Goal: Book appointment/travel/reservation

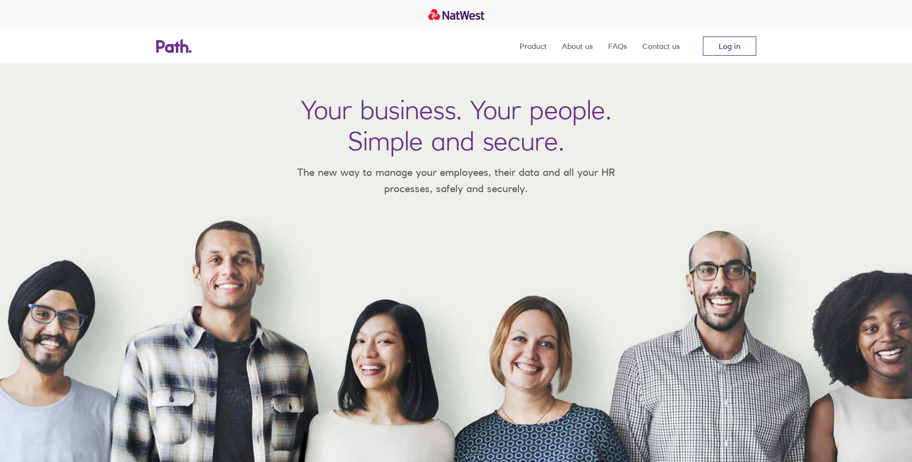
click at [725, 45] on link "Log in" at bounding box center [729, 46] width 53 height 19
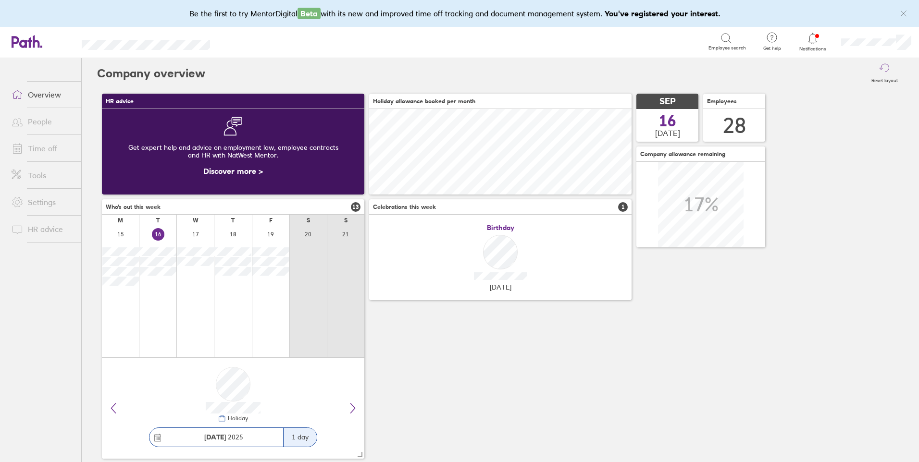
scroll to position [86, 262]
click at [48, 146] on link "Time off" at bounding box center [42, 148] width 77 height 19
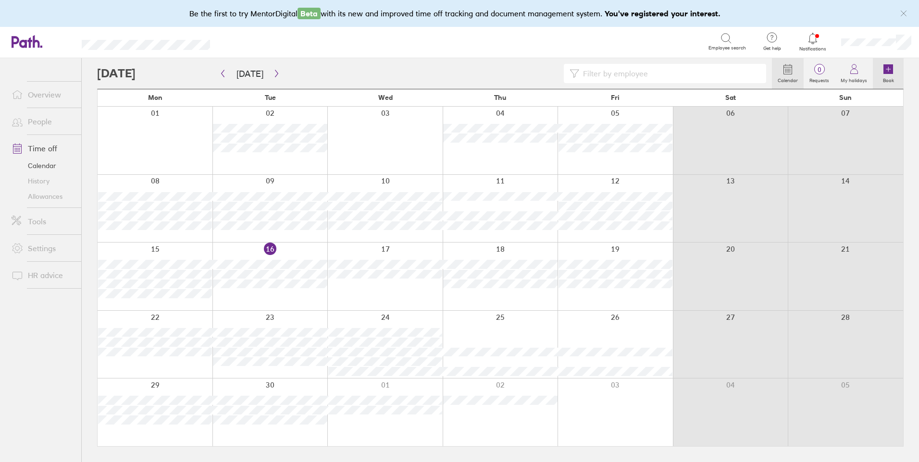
click at [882, 71] on link "Book" at bounding box center [888, 73] width 31 height 31
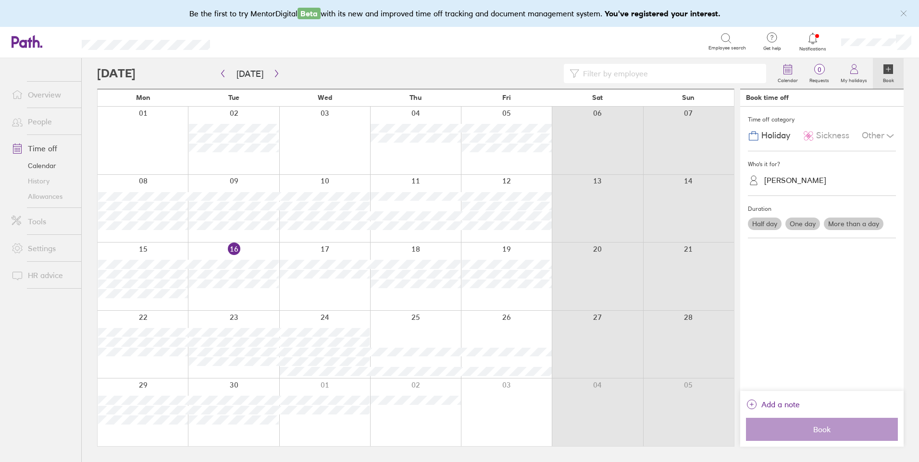
click at [785, 178] on div "[PERSON_NAME]" at bounding box center [795, 180] width 62 height 9
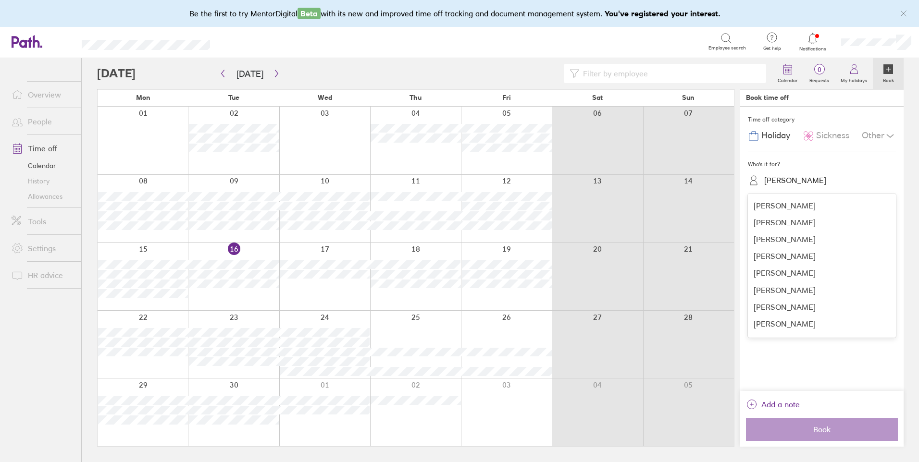
scroll to position [333, 0]
click at [821, 265] on div "Phil Owen" at bounding box center [822, 259] width 148 height 17
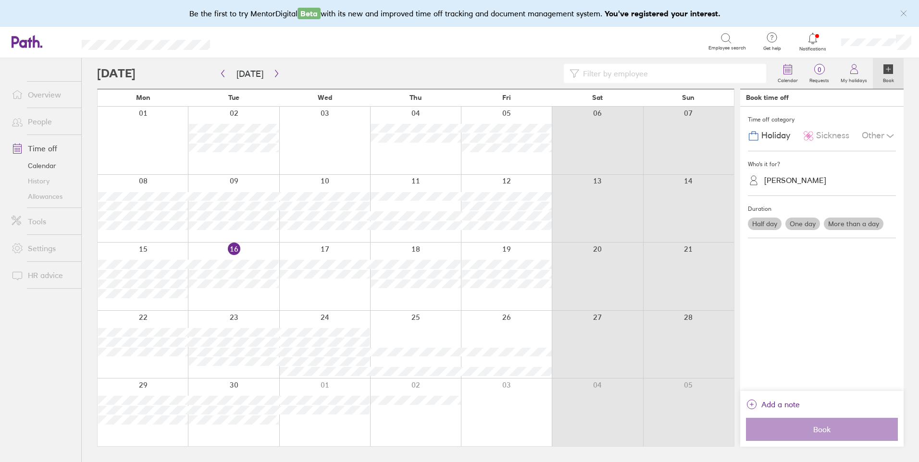
click at [799, 222] on label "One day" at bounding box center [802, 224] width 35 height 12
click at [0, 0] on input "One day" at bounding box center [0, 0] width 0 height 0
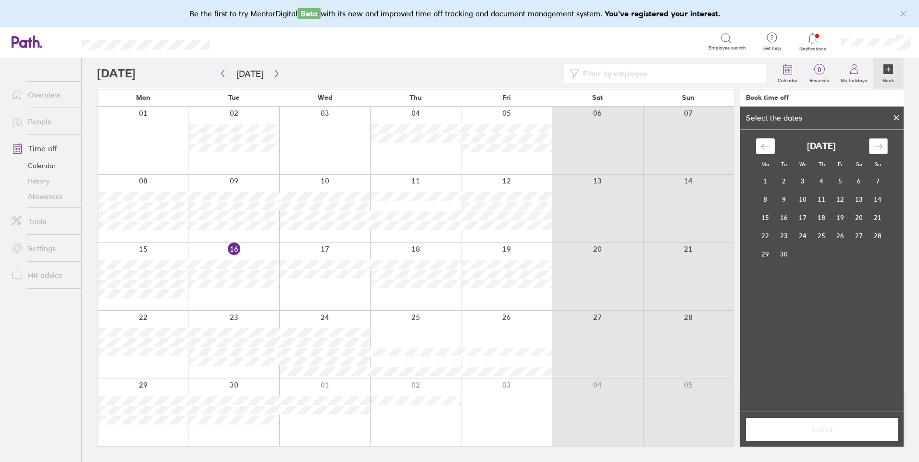
click at [877, 147] on icon "Move forward to switch to the next month." at bounding box center [878, 146] width 8 height 5
click at [770, 250] on td "27" at bounding box center [765, 254] width 19 height 18
click at [781, 425] on span "Select" at bounding box center [822, 429] width 138 height 9
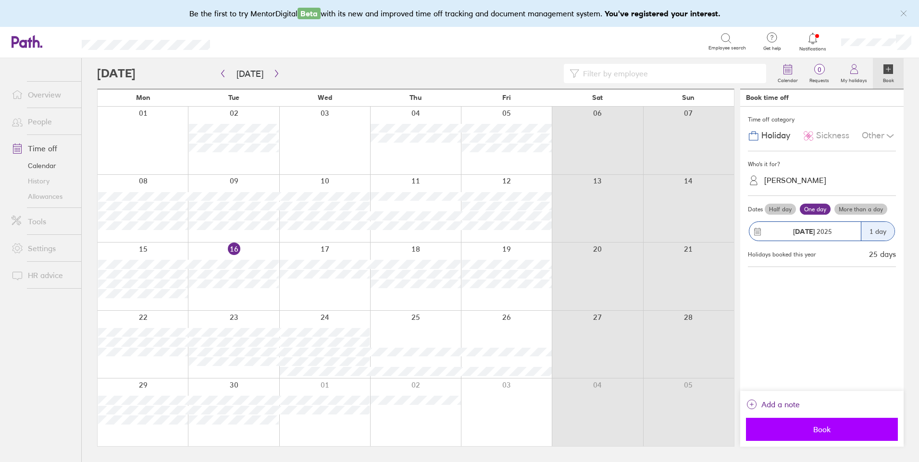
click at [786, 435] on button "Book" at bounding box center [822, 429] width 152 height 23
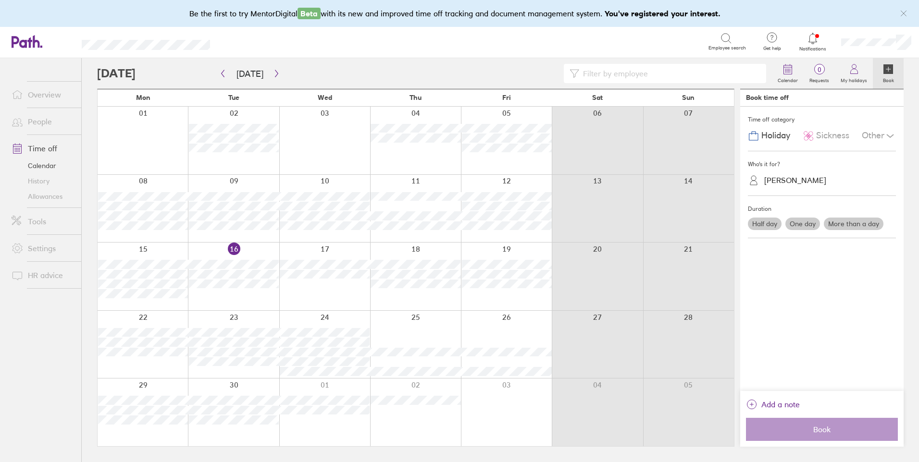
click at [854, 223] on label "More than a day" at bounding box center [854, 224] width 60 height 12
click at [0, 0] on input "More than a day" at bounding box center [0, 0] width 0 height 0
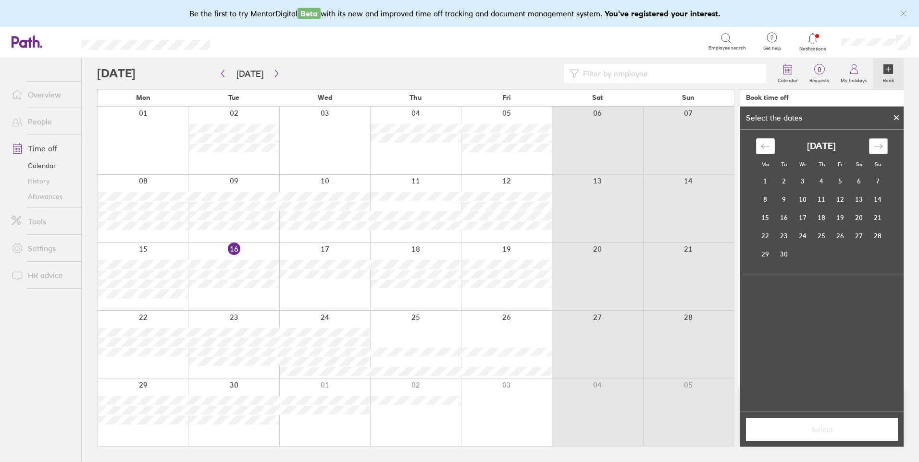
click at [877, 146] on icon "Move forward to switch to the next month." at bounding box center [878, 146] width 9 height 9
click at [761, 256] on td "29" at bounding box center [765, 254] width 19 height 18
click at [787, 255] on td "30" at bounding box center [784, 254] width 19 height 18
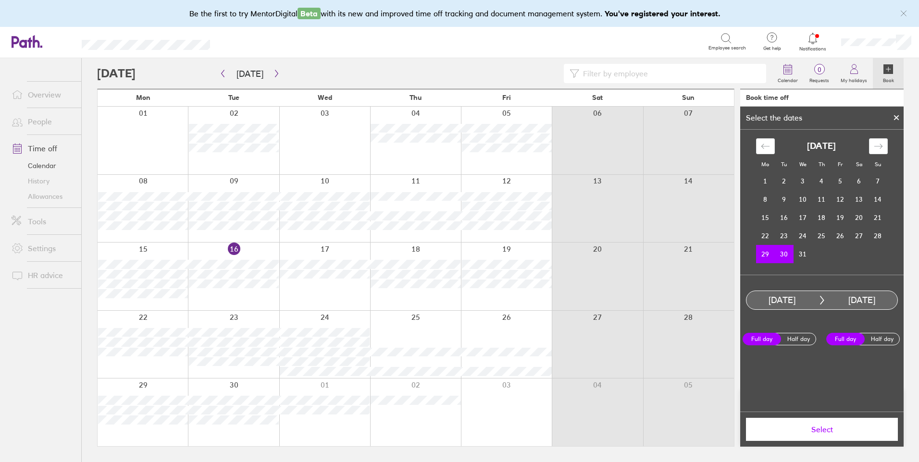
click at [817, 426] on span "Select" at bounding box center [822, 429] width 138 height 9
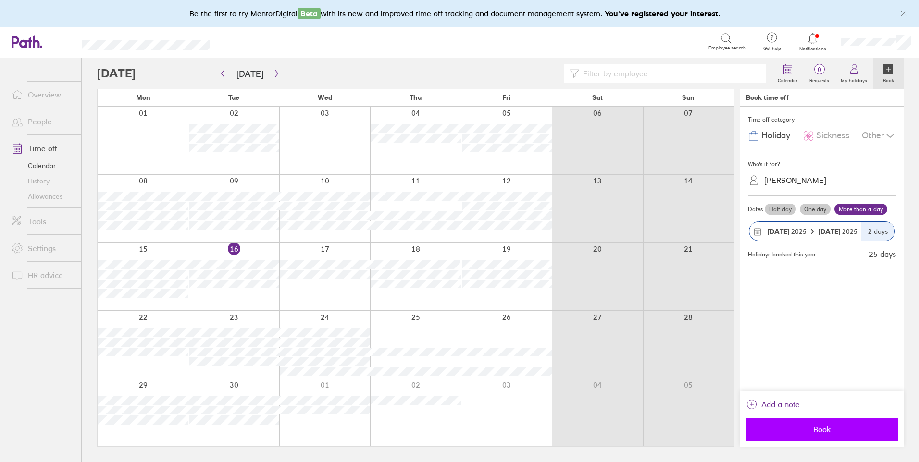
click at [811, 430] on span "Book" at bounding box center [822, 429] width 138 height 9
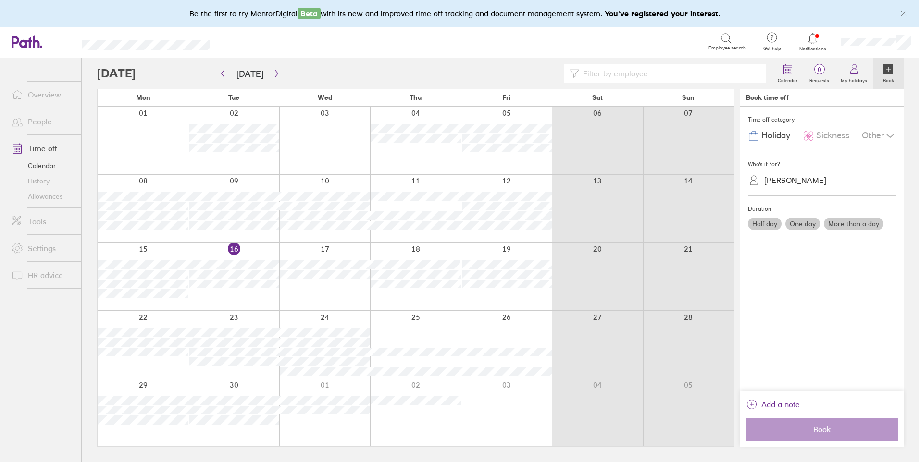
click at [806, 222] on label "One day" at bounding box center [802, 224] width 35 height 12
click at [0, 0] on input "One day" at bounding box center [0, 0] width 0 height 0
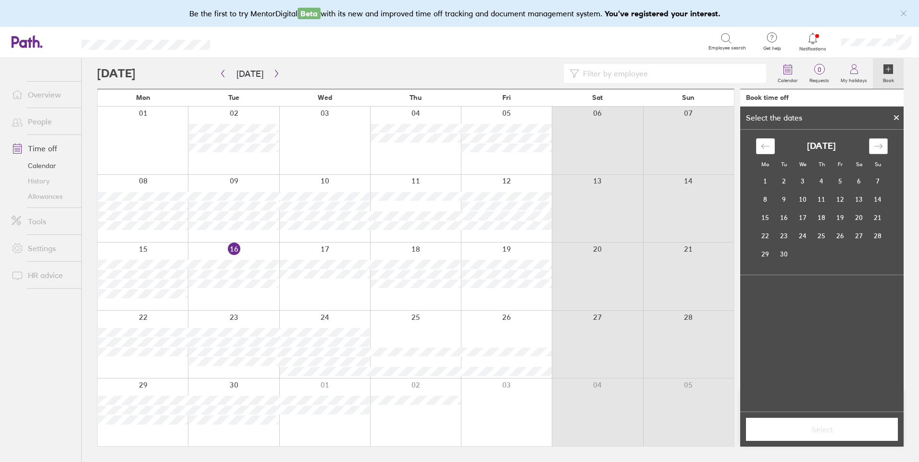
click at [878, 145] on icon "Move forward to switch to the next month." at bounding box center [878, 146] width 9 height 9
click at [875, 147] on icon "Move forward to switch to the next month." at bounding box center [878, 146] width 8 height 5
click at [835, 178] on td "2" at bounding box center [840, 182] width 19 height 18
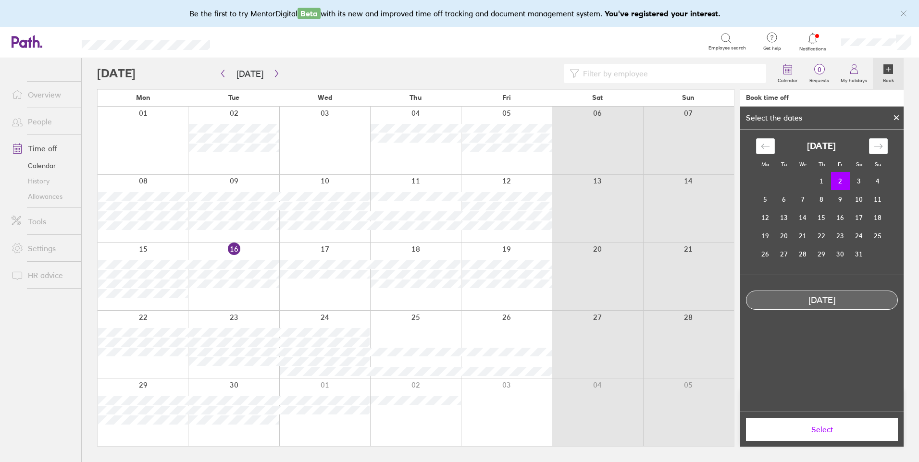
click at [806, 423] on button "Select" at bounding box center [822, 429] width 152 height 23
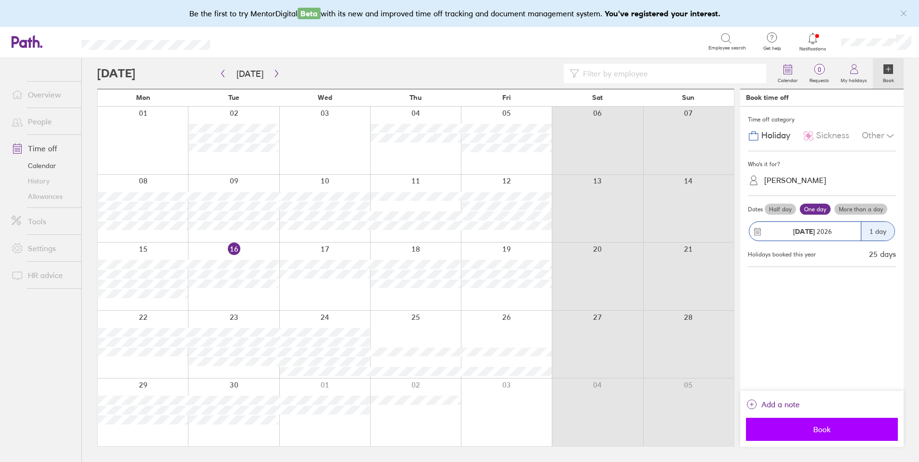
click at [843, 429] on span "Book" at bounding box center [822, 429] width 138 height 9
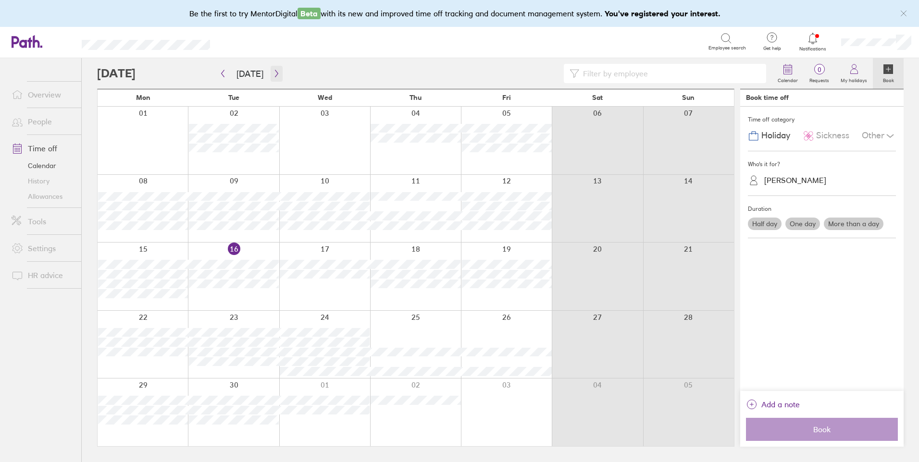
click at [273, 72] on icon "button" at bounding box center [276, 74] width 7 height 8
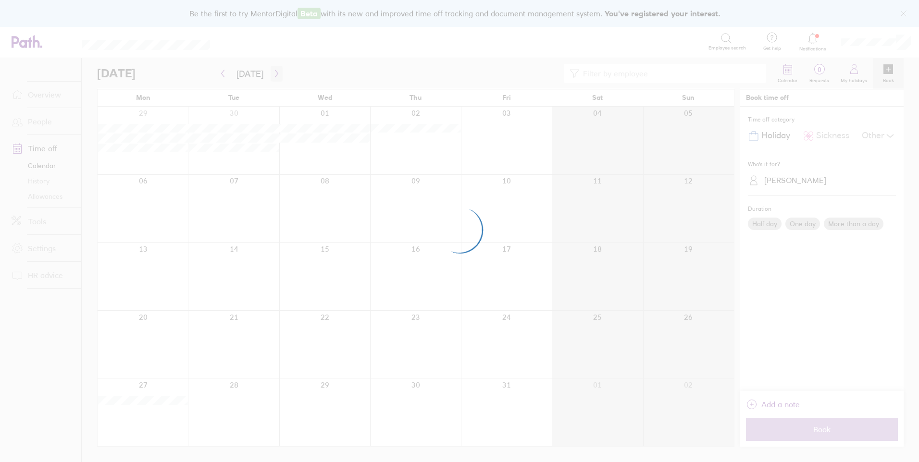
click at [270, 72] on div at bounding box center [459, 231] width 919 height 462
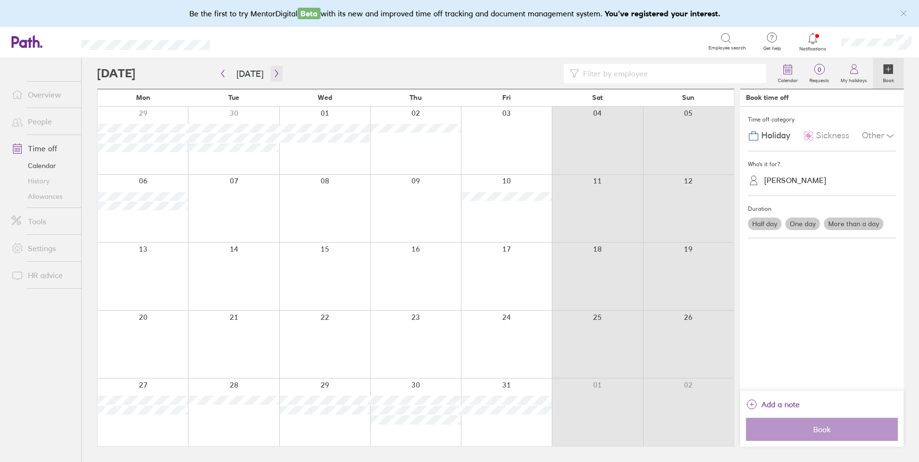
click at [273, 73] on icon "button" at bounding box center [276, 74] width 7 height 8
click at [43, 119] on link "People" at bounding box center [42, 121] width 77 height 19
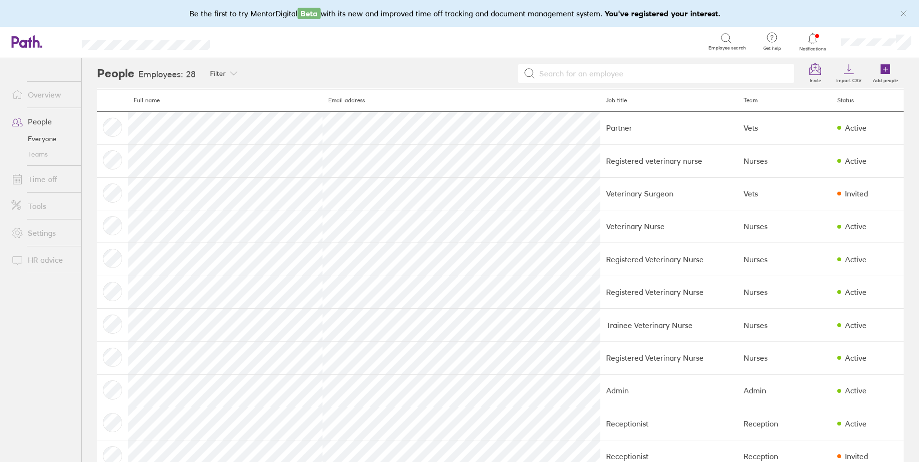
scroll to position [353, 0]
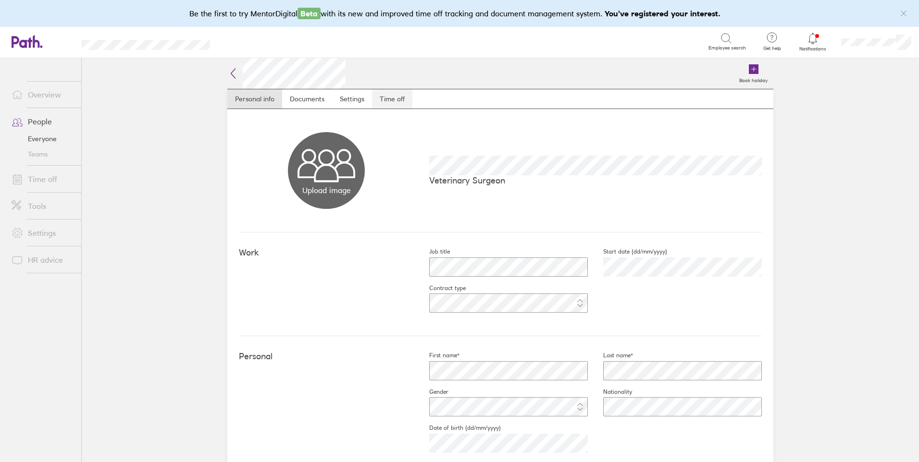
click at [389, 101] on link "Time off" at bounding box center [392, 98] width 40 height 19
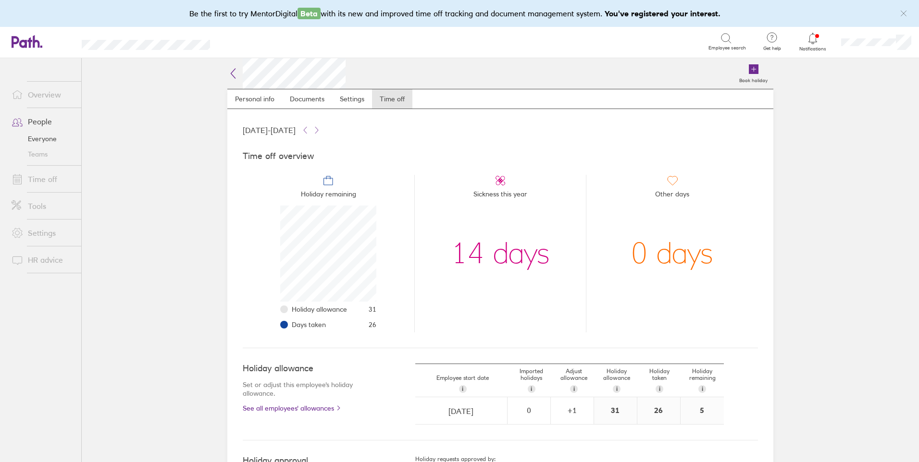
scroll to position [96, 96]
click at [37, 123] on link "People" at bounding box center [42, 121] width 77 height 19
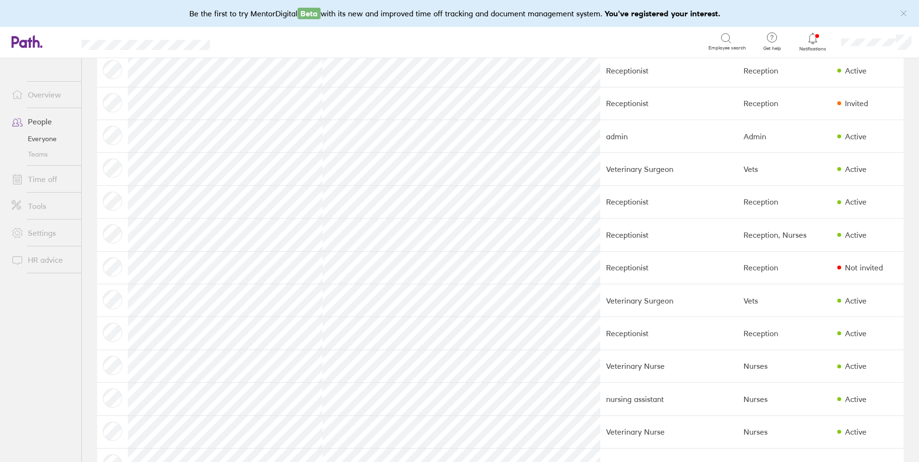
scroll to position [585, 0]
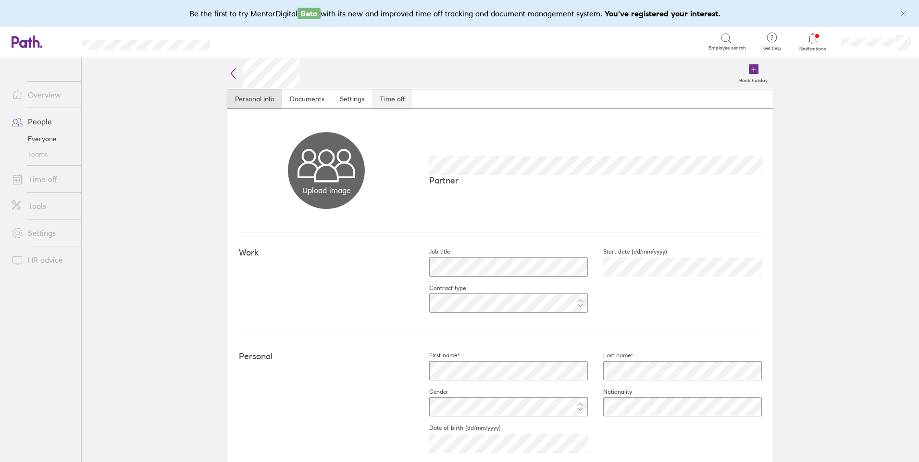
click at [381, 99] on link "Time off" at bounding box center [392, 98] width 40 height 19
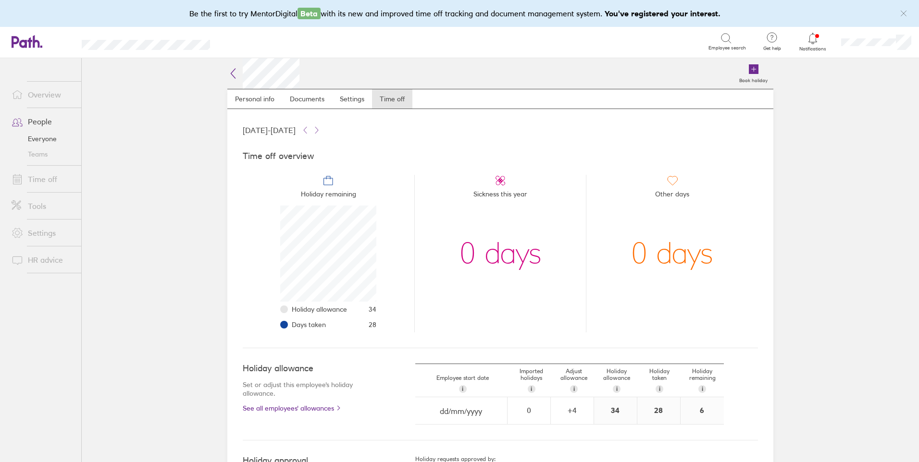
scroll to position [95, 0]
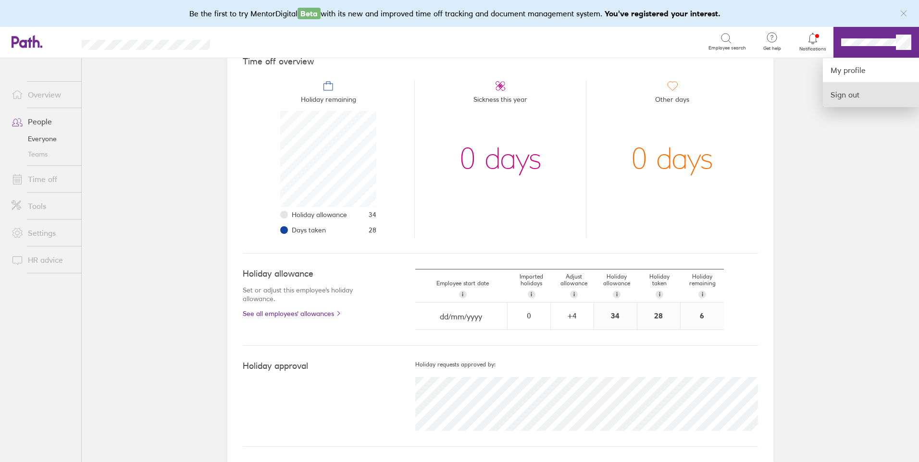
click at [858, 96] on link "Sign out" at bounding box center [871, 95] width 96 height 24
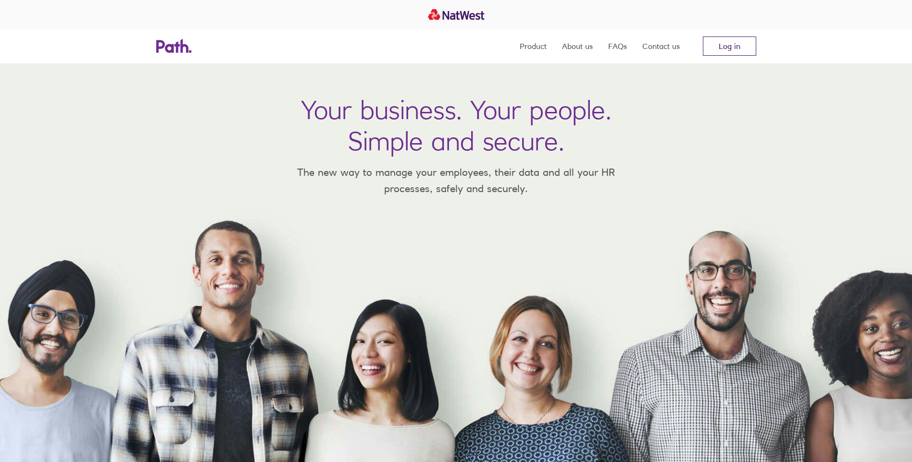
click at [717, 49] on link "Log in" at bounding box center [729, 46] width 53 height 19
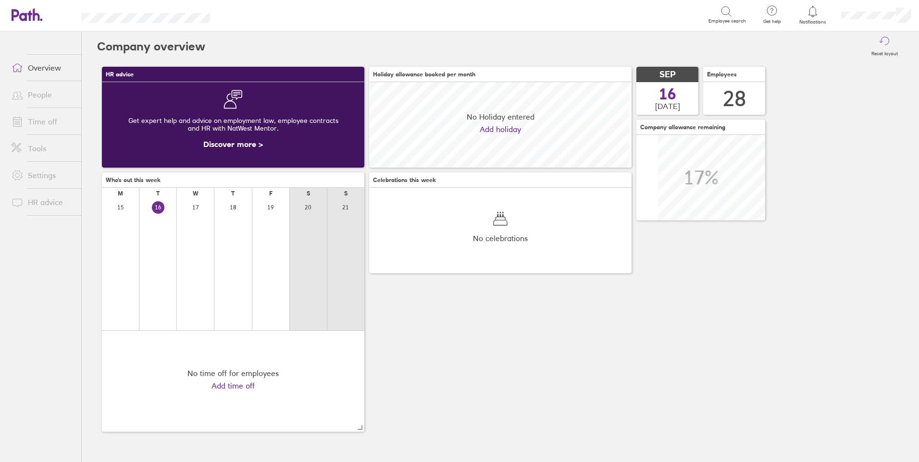
scroll to position [86, 262]
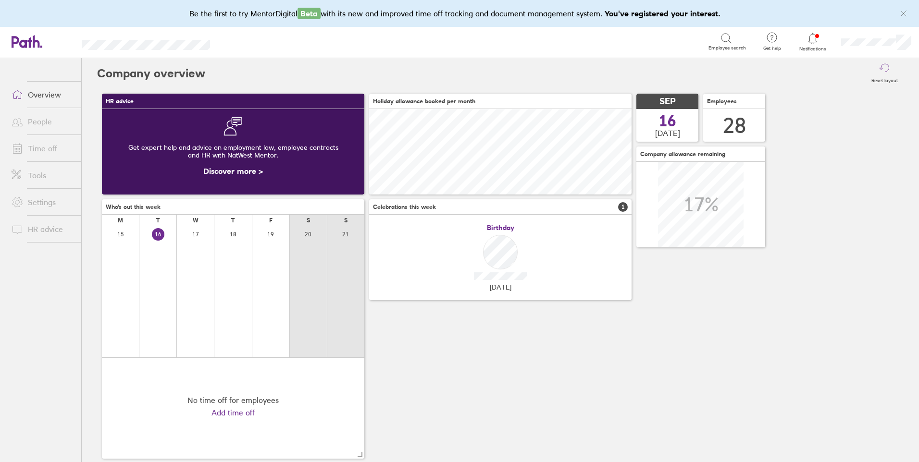
click at [39, 148] on link "Time off" at bounding box center [42, 148] width 77 height 19
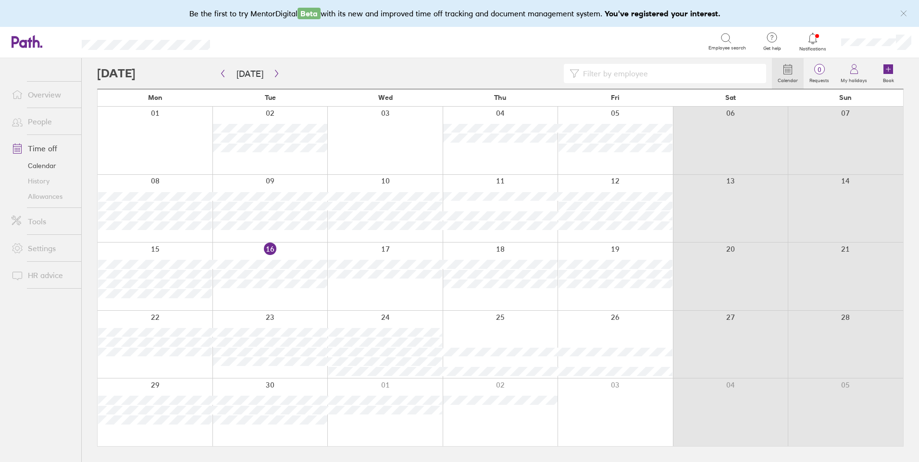
click at [33, 121] on link "People" at bounding box center [42, 121] width 77 height 19
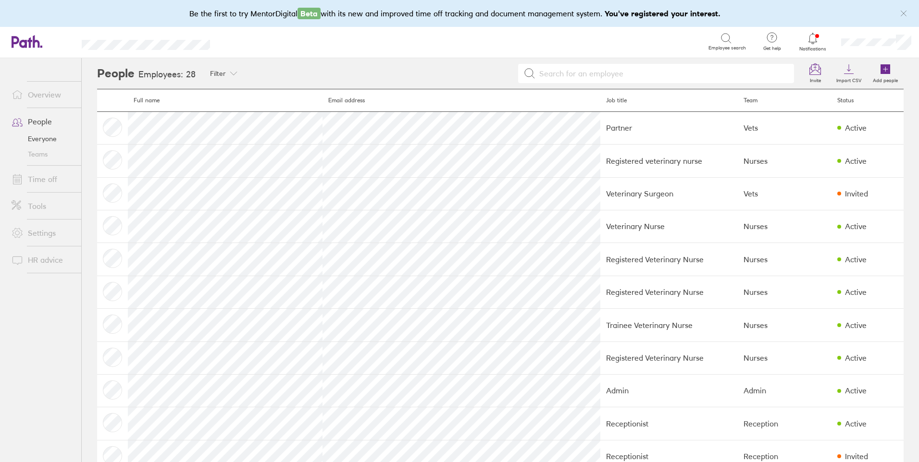
click at [45, 180] on link "Time off" at bounding box center [42, 179] width 77 height 19
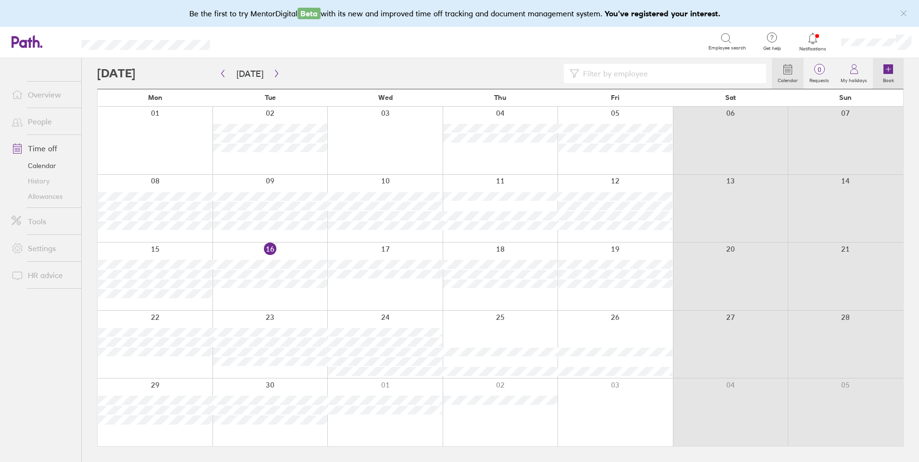
click at [880, 69] on link "Book" at bounding box center [888, 73] width 31 height 31
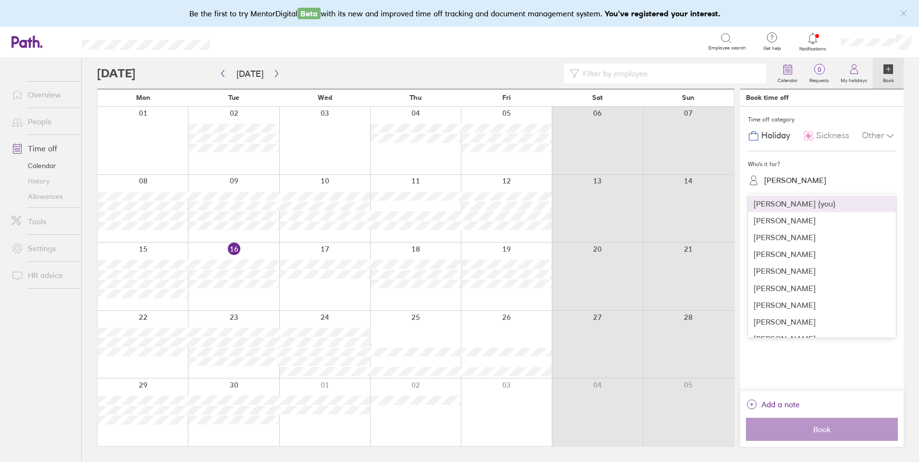
click at [780, 179] on div "Helen Sumner" at bounding box center [795, 180] width 62 height 9
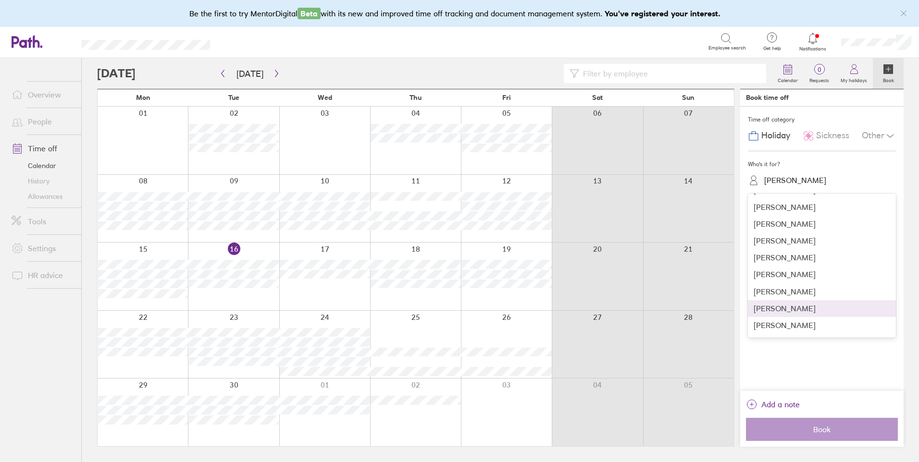
scroll to position [207, 0]
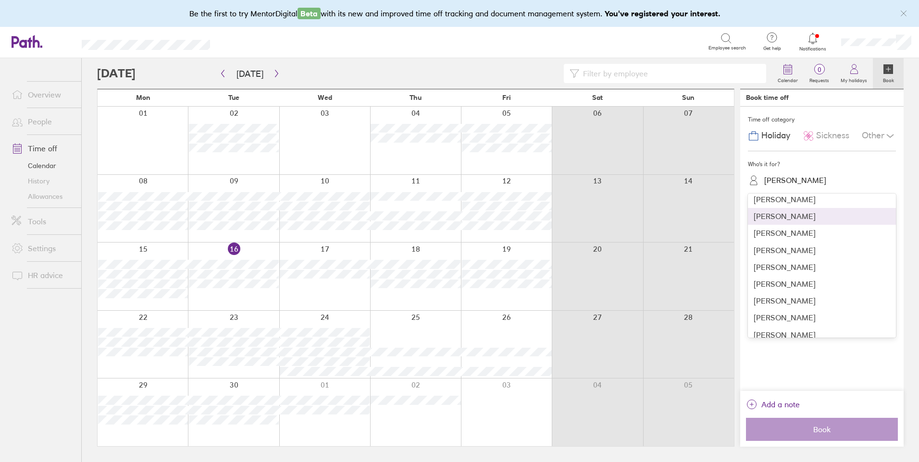
click at [825, 224] on div "Kathy Jackson" at bounding box center [822, 216] width 148 height 17
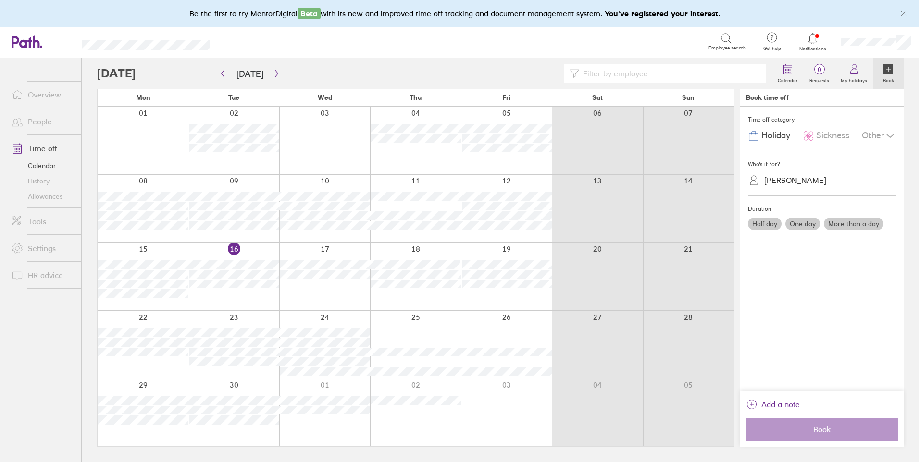
click at [801, 224] on label "One day" at bounding box center [802, 224] width 35 height 12
click at [0, 0] on input "One day" at bounding box center [0, 0] width 0 height 0
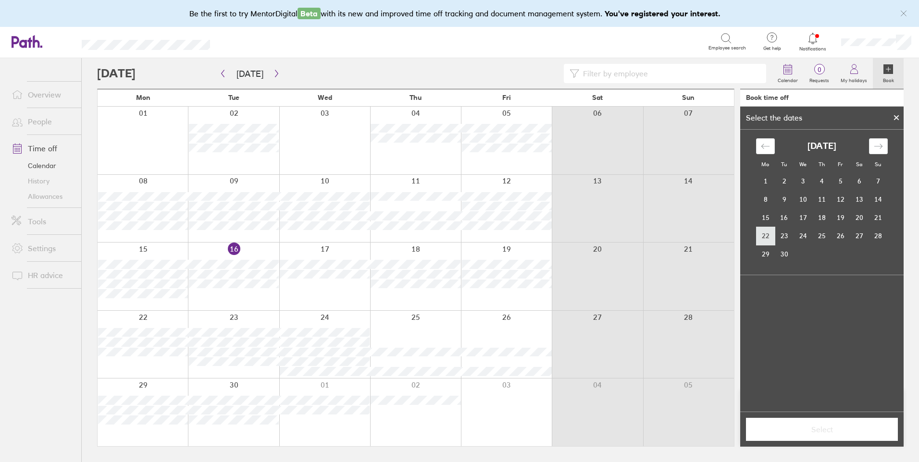
click at [762, 237] on td "22" at bounding box center [765, 236] width 19 height 18
click at [812, 426] on span "Select" at bounding box center [822, 429] width 138 height 9
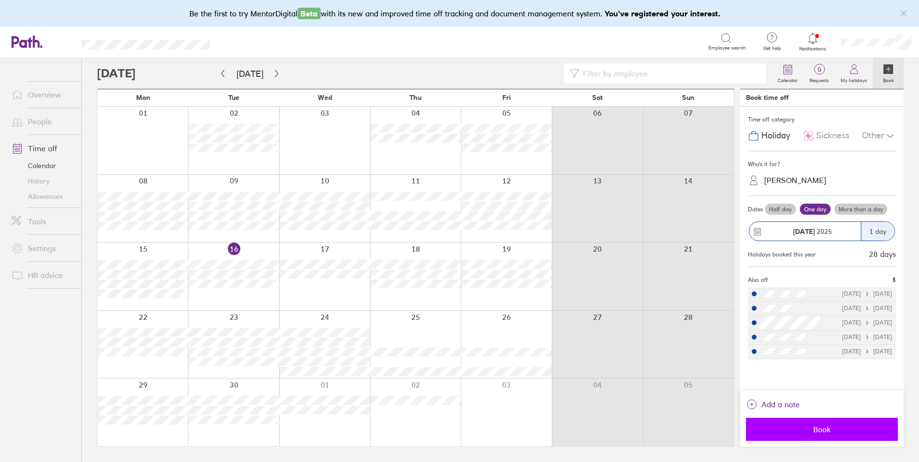
click at [818, 428] on span "Book" at bounding box center [822, 429] width 138 height 9
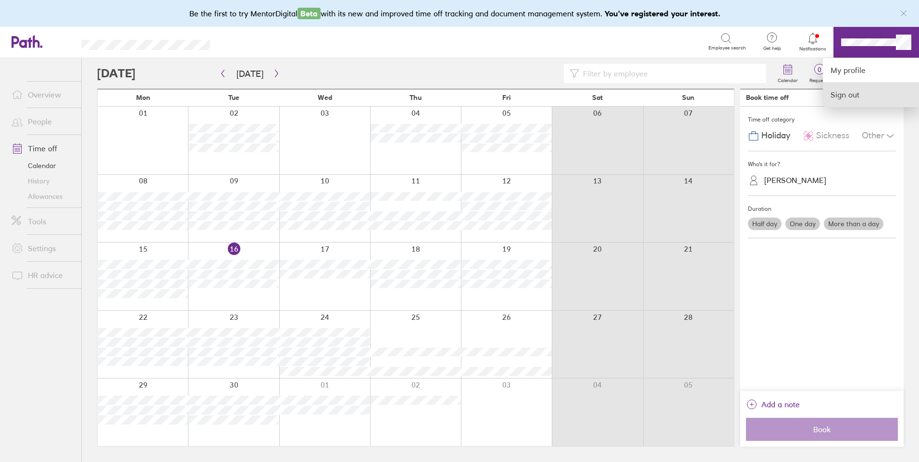
click at [852, 87] on link "Sign out" at bounding box center [871, 95] width 96 height 24
